Goal: Information Seeking & Learning: Find specific fact

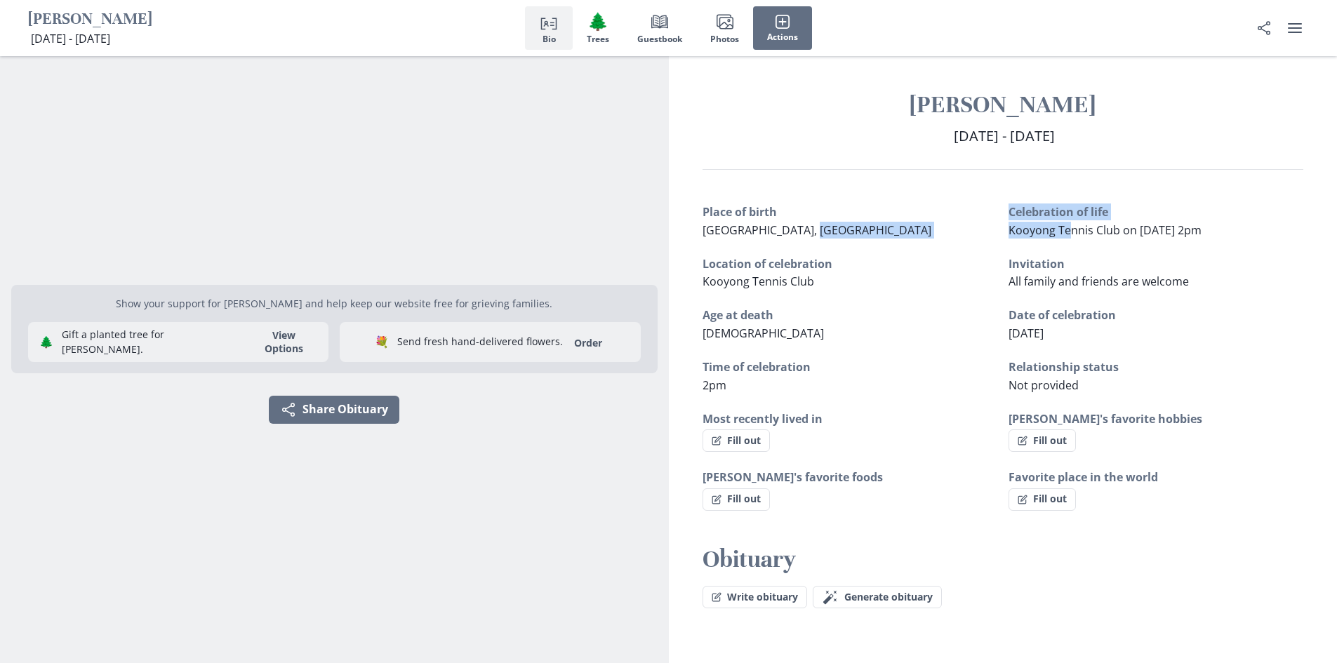
drag, startPoint x: 1002, startPoint y: 229, endPoint x: 1070, endPoint y: 230, distance: 68.1
click at [1070, 230] on div "Place of birth [GEOGRAPHIC_DATA], Victoria Celebration of life [GEOGRAPHIC_DATA…" at bounding box center [1004, 357] width 602 height 307
click at [993, 248] on div "Place of birth [GEOGRAPHIC_DATA], Victoria Celebration of life [GEOGRAPHIC_DATA…" at bounding box center [1004, 357] width 602 height 307
drag, startPoint x: 1010, startPoint y: 232, endPoint x: 1118, endPoint y: 234, distance: 108.1
click at [1118, 234] on span "Kooyong Tennis Club on [DATE] 2pm" at bounding box center [1105, 230] width 193 height 15
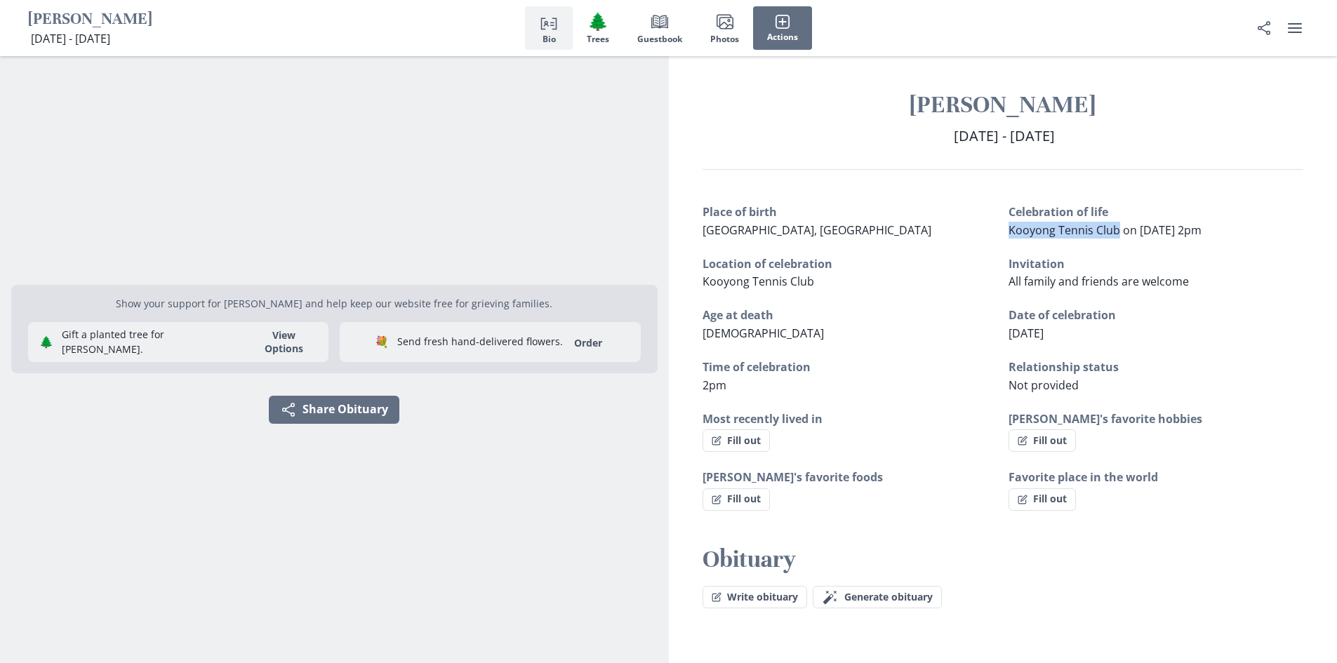
copy span "Kooyong Tennis Club"
click at [939, 296] on div "Place of birth [GEOGRAPHIC_DATA], Victoria Celebration of life [GEOGRAPHIC_DATA…" at bounding box center [1004, 357] width 602 height 307
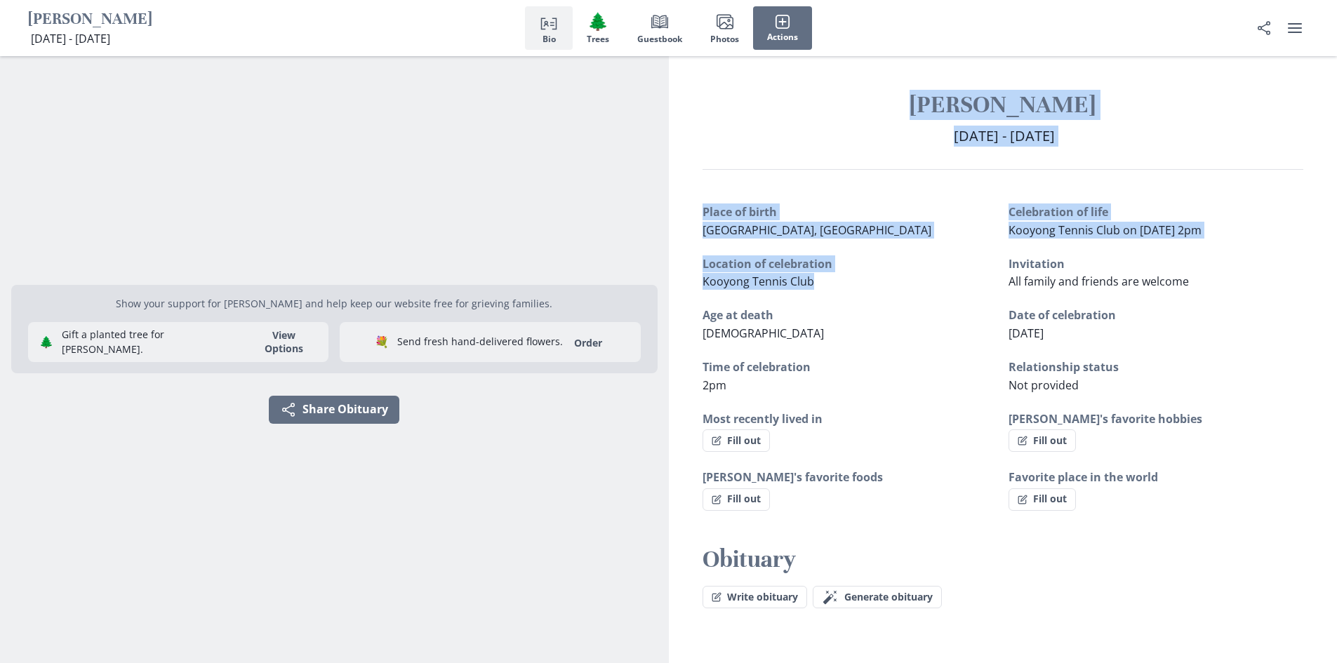
drag, startPoint x: 887, startPoint y: 104, endPoint x: 870, endPoint y: 274, distance: 171.4
click at [870, 274] on div "[PERSON_NAME] [DATE] - [DATE] [DATE] - [DEMOGRAPHIC_DATA] Place of birth [GEOGR…" at bounding box center [1003, 366] width 669 height 620
copy div "[PERSON_NAME] [DATE] - [DATE] [DATE] - [DEMOGRAPHIC_DATA] Place of birth [GEOGR…"
